Goal: Browse casually: Explore the website without a specific task or goal

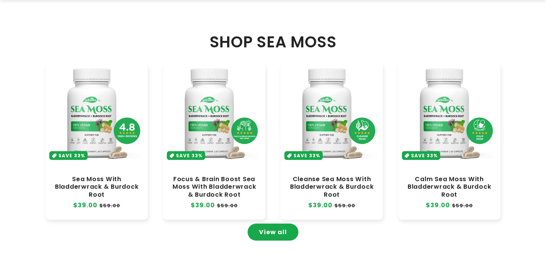
scroll to position [378, 0]
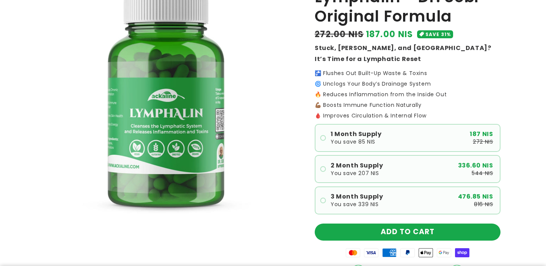
scroll to position [88, 0]
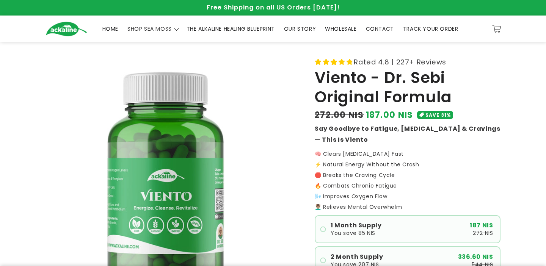
scroll to position [115, 0]
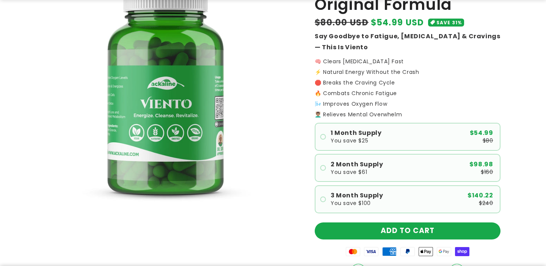
scroll to position [100, 0]
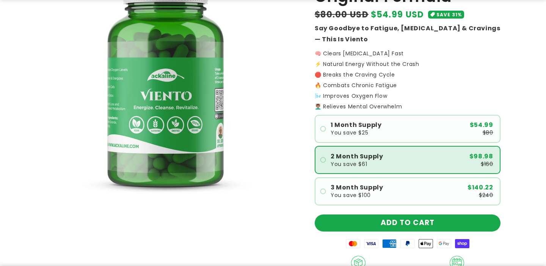
click at [333, 155] on span "2 Month Supply" at bounding box center [356, 156] width 52 height 6
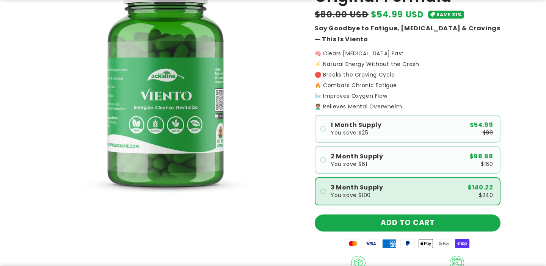
click at [331, 193] on span "You save $100" at bounding box center [350, 195] width 40 height 5
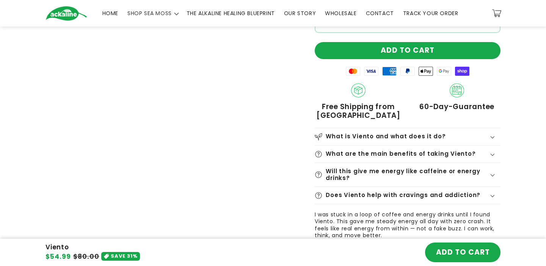
scroll to position [0, 0]
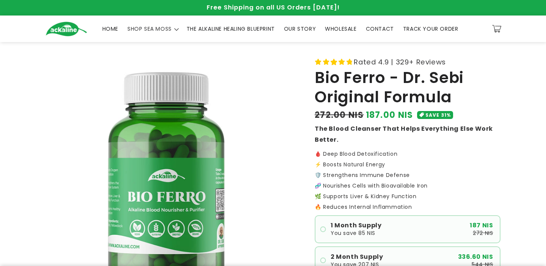
scroll to position [112, 0]
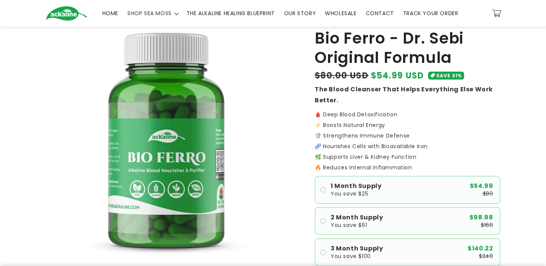
scroll to position [41, 0]
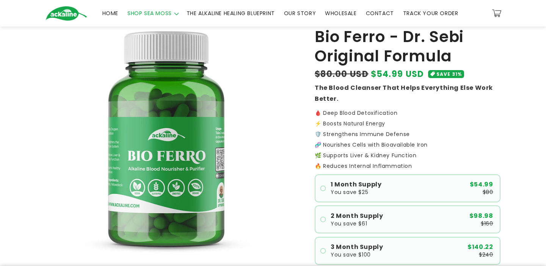
click at [158, 11] on span "SHOP SEA MOSS" at bounding box center [149, 13] width 44 height 7
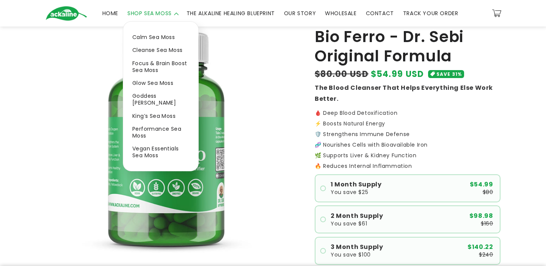
click at [158, 11] on span "SHOP SEA MOSS" at bounding box center [149, 13] width 44 height 7
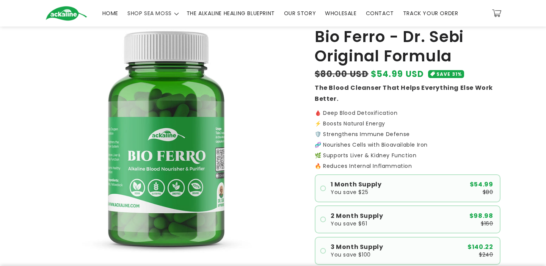
click at [107, 16] on span "HOME" at bounding box center [110, 13] width 16 height 7
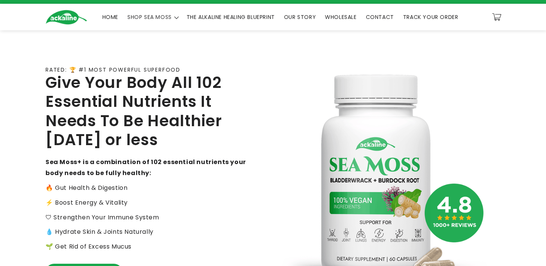
scroll to position [10, 0]
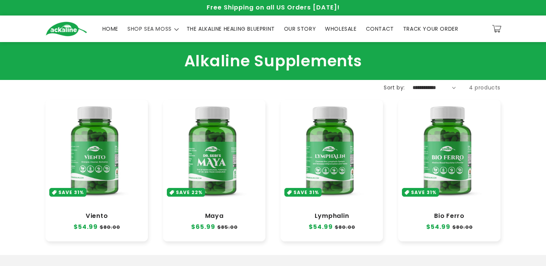
click at [346, 31] on span "WHOLESALE" at bounding box center [340, 28] width 31 height 7
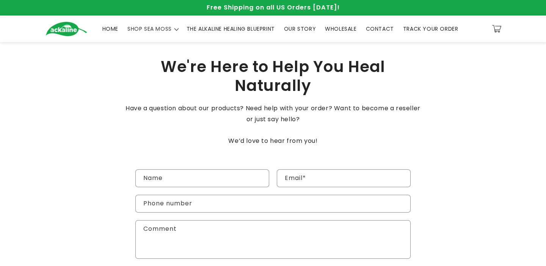
click at [421, 27] on span "TRACK YOUR ORDER" at bounding box center [430, 28] width 55 height 7
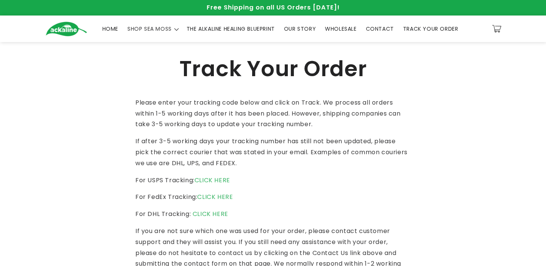
click at [305, 27] on span "OUR STORY" at bounding box center [300, 28] width 32 height 7
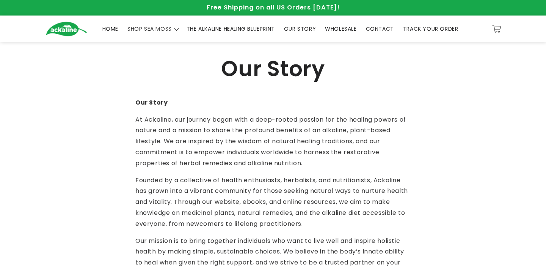
click at [216, 30] on span "THE ALKALINE HEALING BLUEPRINT" at bounding box center [230, 28] width 88 height 7
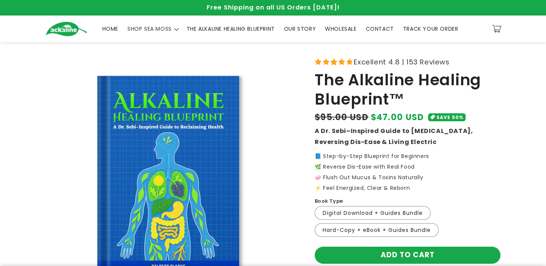
click at [107, 31] on span "HOME" at bounding box center [110, 28] width 16 height 7
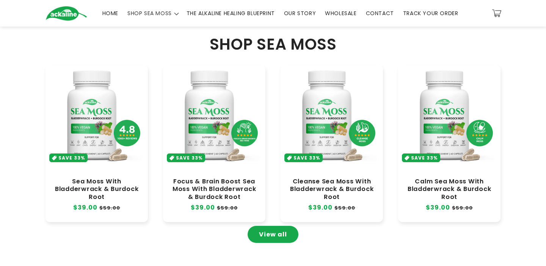
scroll to position [234, 0]
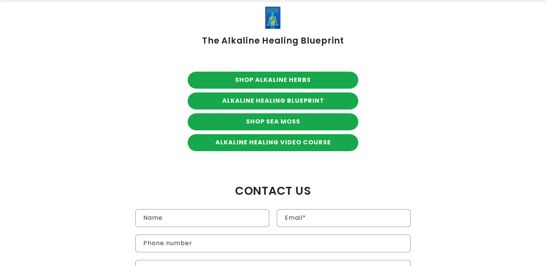
scroll to position [54, 0]
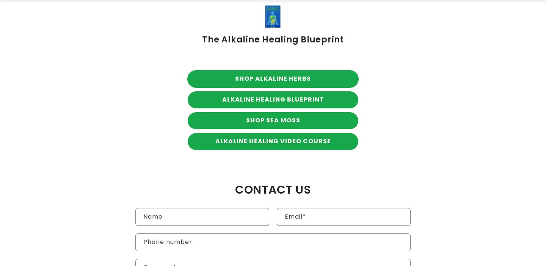
click at [303, 82] on link "SHOP ALKALINE HERBS" at bounding box center [273, 78] width 171 height 17
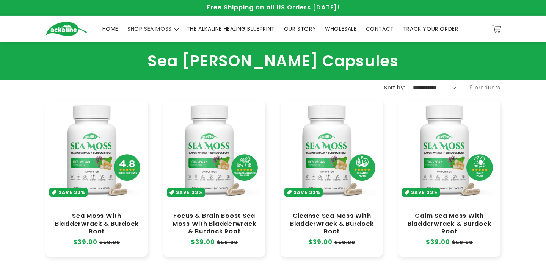
scroll to position [3, 0]
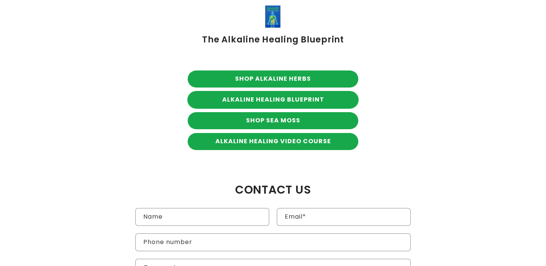
scroll to position [54, 0]
click at [285, 117] on link "SHOP SEA MOSS" at bounding box center [273, 120] width 171 height 17
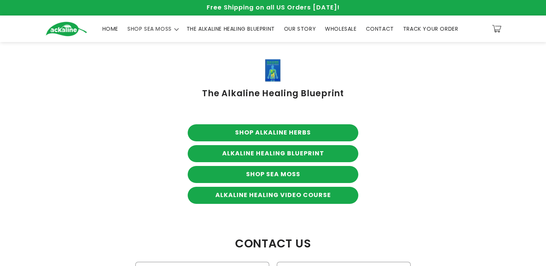
scroll to position [54, 0]
